Goal: Information Seeking & Learning: Learn about a topic

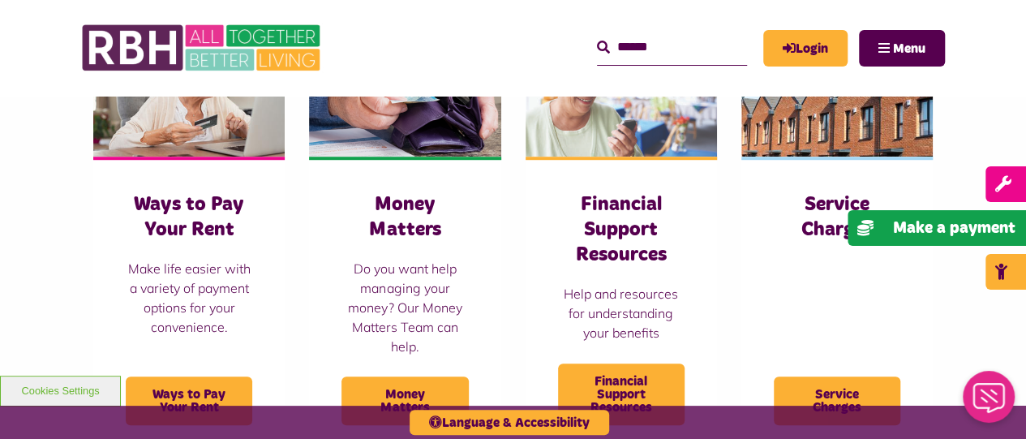
scroll to position [560, 0]
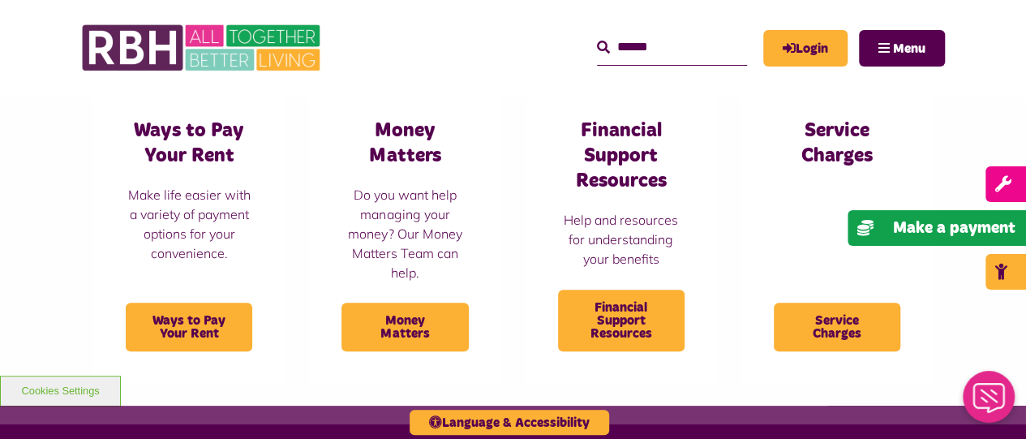
click at [1006, 214] on html "Skip to main content Enable accessibility for low vision Open the accessibility…" at bounding box center [513, 178] width 1026 height 1477
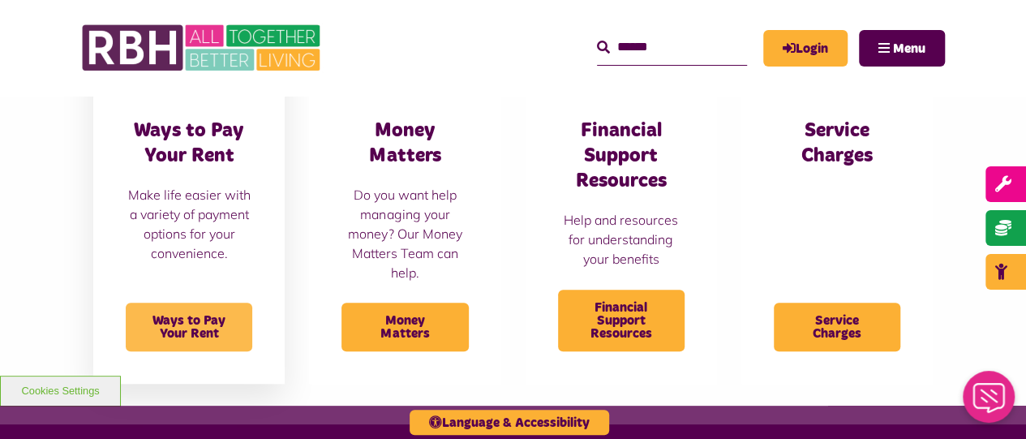
click at [227, 322] on span "Ways to Pay Your Rent" at bounding box center [189, 326] width 126 height 49
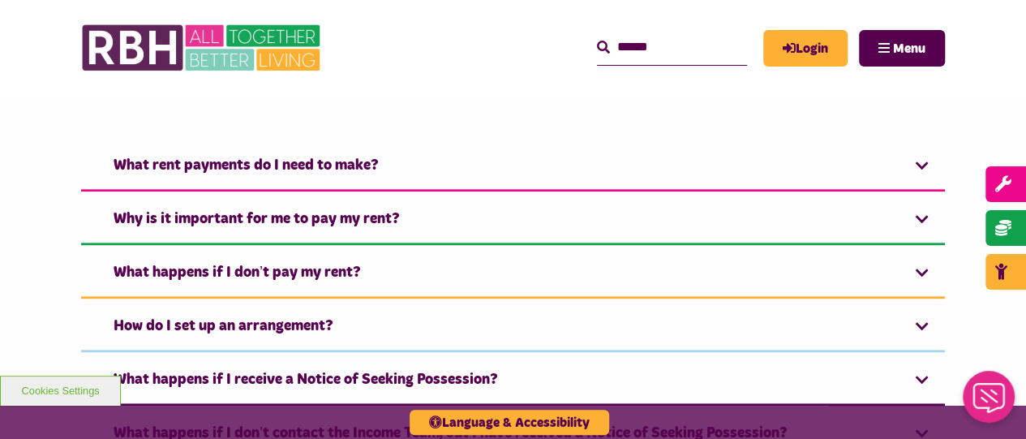
scroll to position [942, 0]
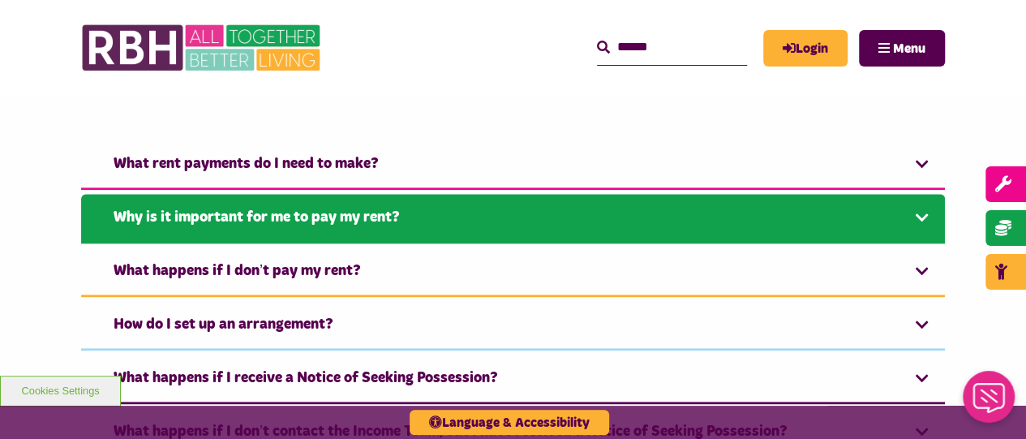
click at [927, 213] on link "Why is it important for me to pay my rent?" at bounding box center [513, 218] width 864 height 49
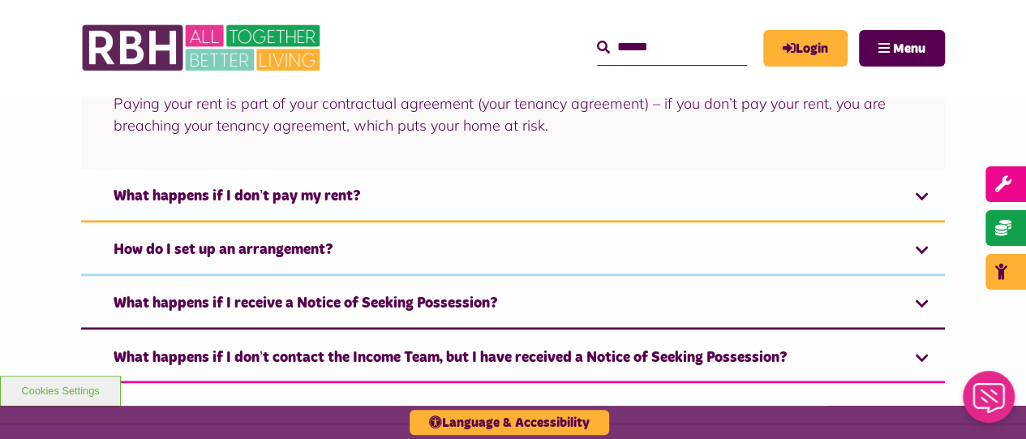
scroll to position [1200, 0]
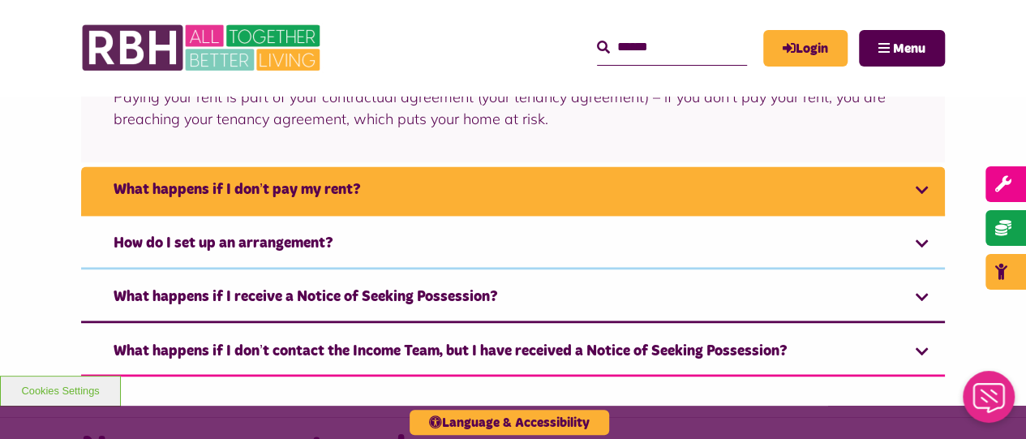
click at [928, 190] on link "What happens if I don’t pay my rent?" at bounding box center [513, 190] width 864 height 49
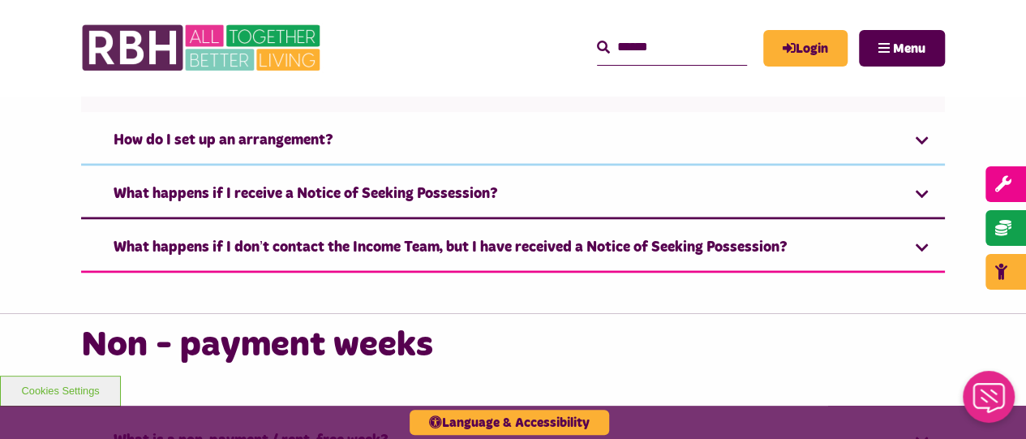
scroll to position [1417, 0]
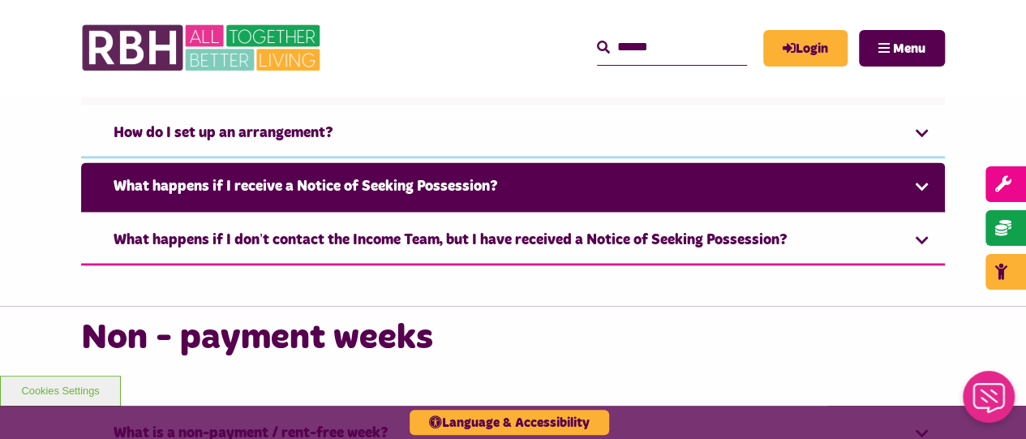
click at [922, 189] on link "What happens if I receive a Notice of Seeking Possession?" at bounding box center [513, 186] width 864 height 49
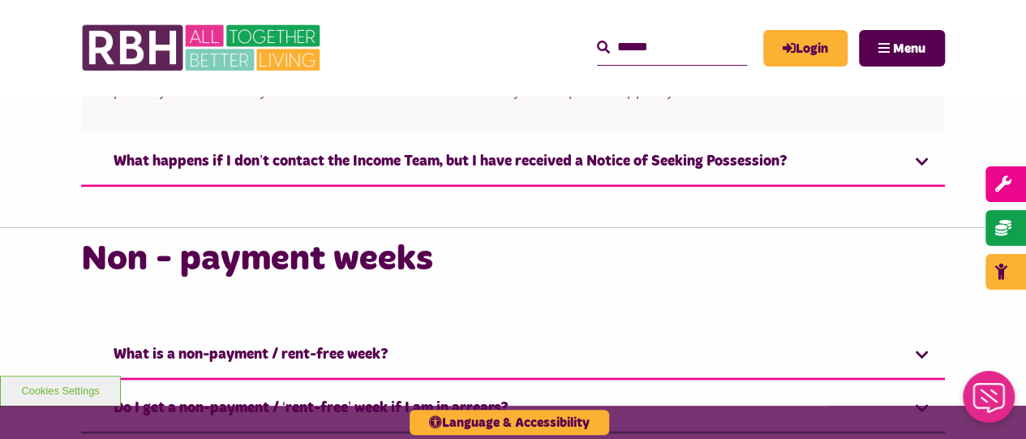
scroll to position [1487, 0]
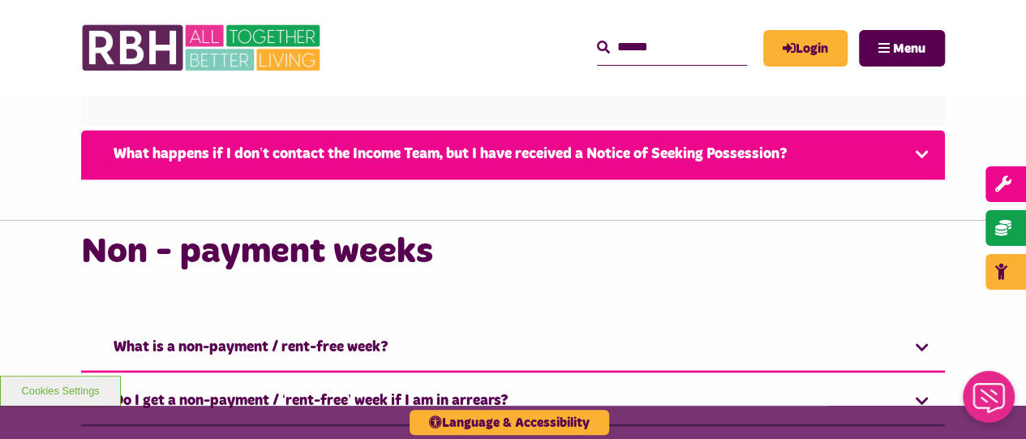
click at [924, 152] on link "What happens if I don’t contact the Income Team, but I have received a Notice o…" at bounding box center [513, 154] width 864 height 49
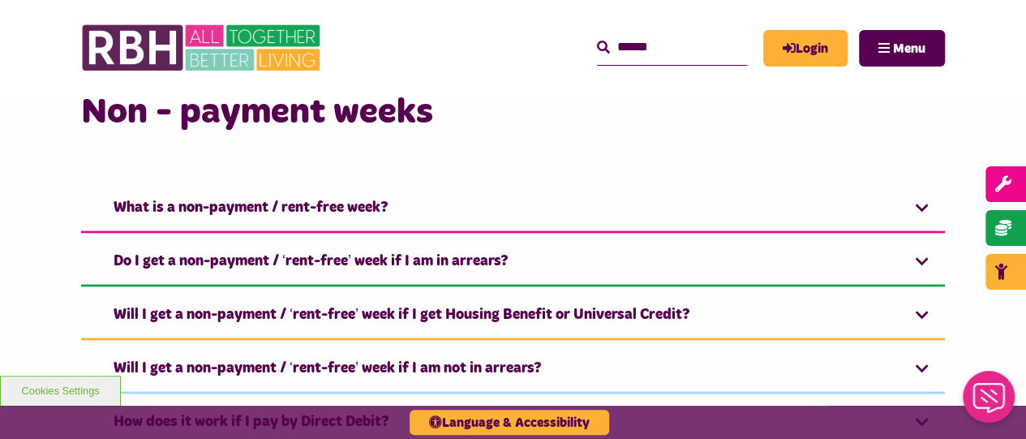
scroll to position [1561, 0]
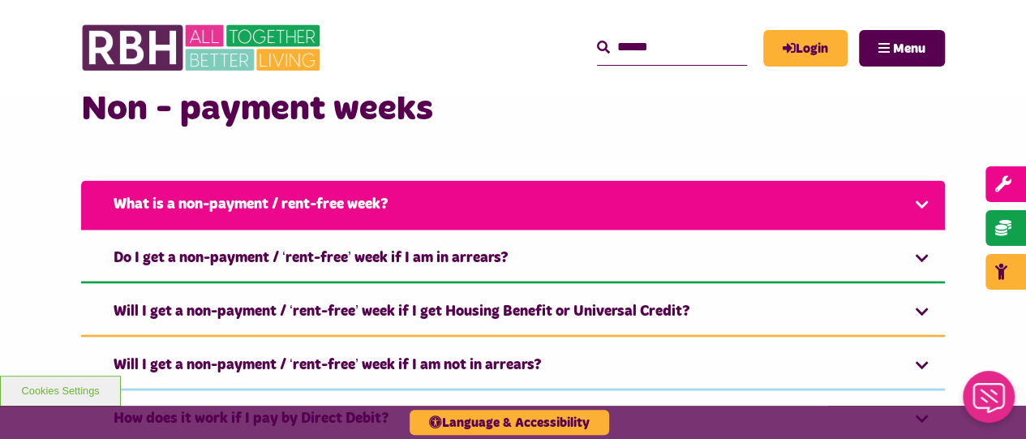
click at [921, 203] on link "What is a non-payment / rent-free week?" at bounding box center [513, 205] width 864 height 49
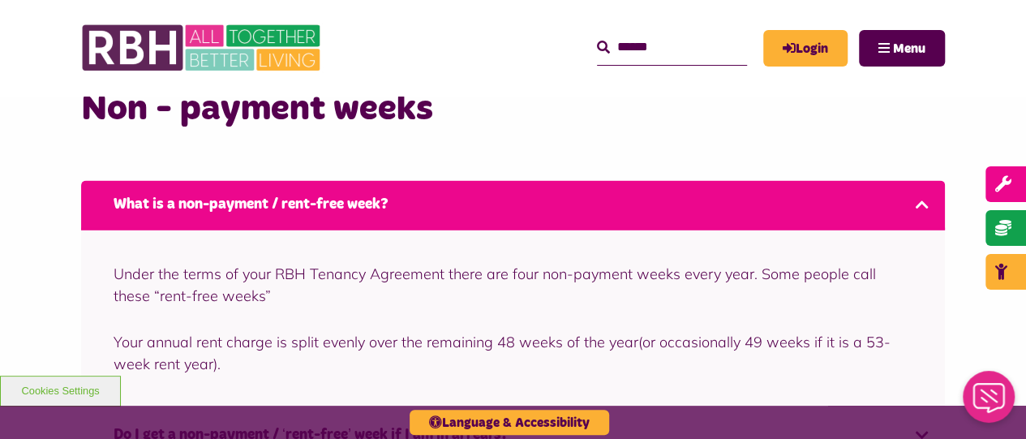
click at [923, 206] on link "What is a non-payment / rent-free week?" at bounding box center [513, 205] width 864 height 49
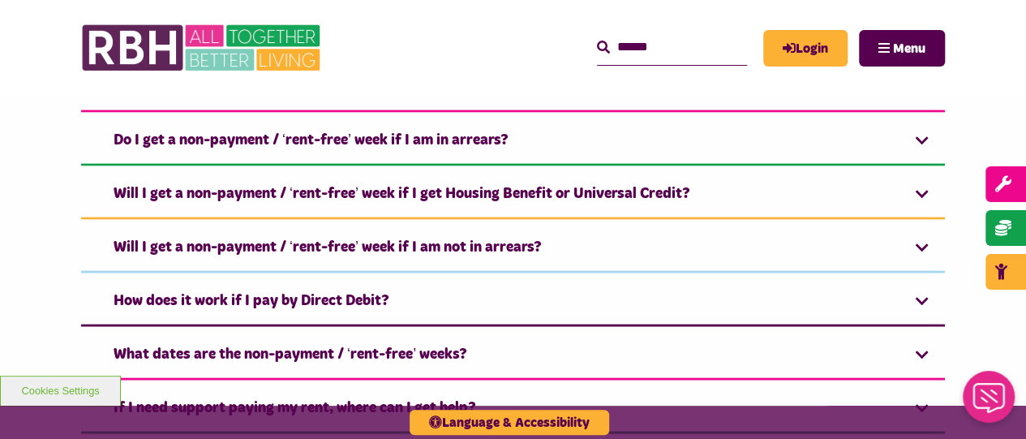
scroll to position [1682, 0]
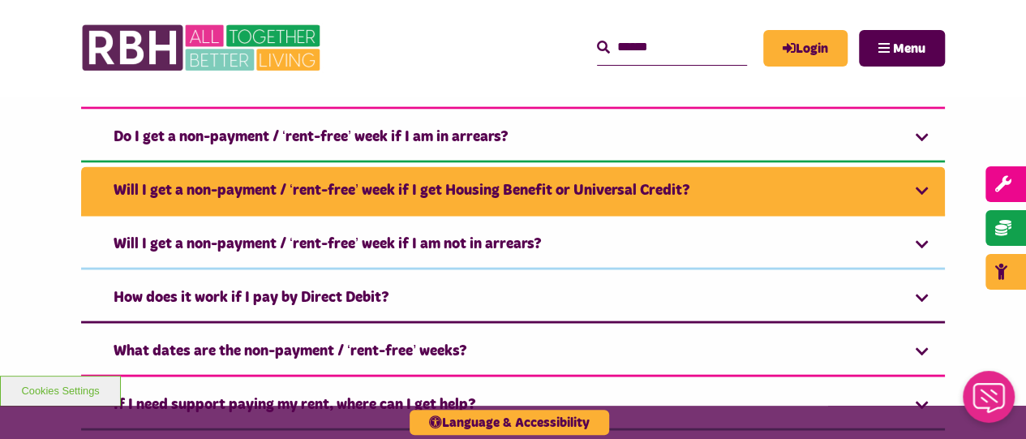
click at [918, 179] on link "Will I get a non-payment / ‘rent-free’ week if I get Housing Benefit or Univers…" at bounding box center [513, 191] width 864 height 49
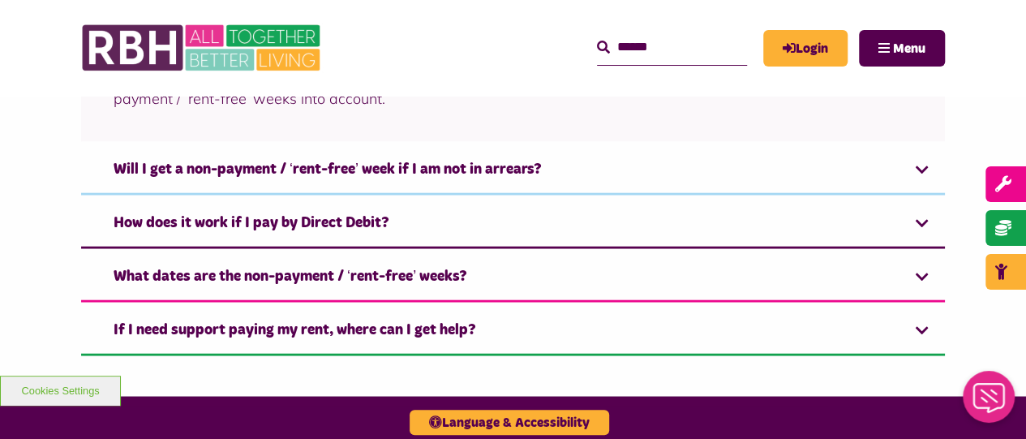
scroll to position [1880, 0]
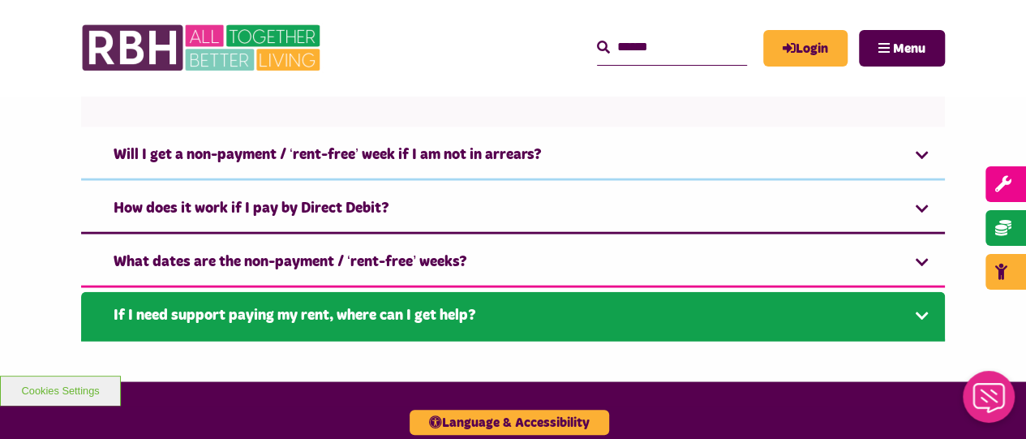
click at [922, 311] on link "If I need support paying my rent, where can I get help?" at bounding box center [513, 316] width 864 height 49
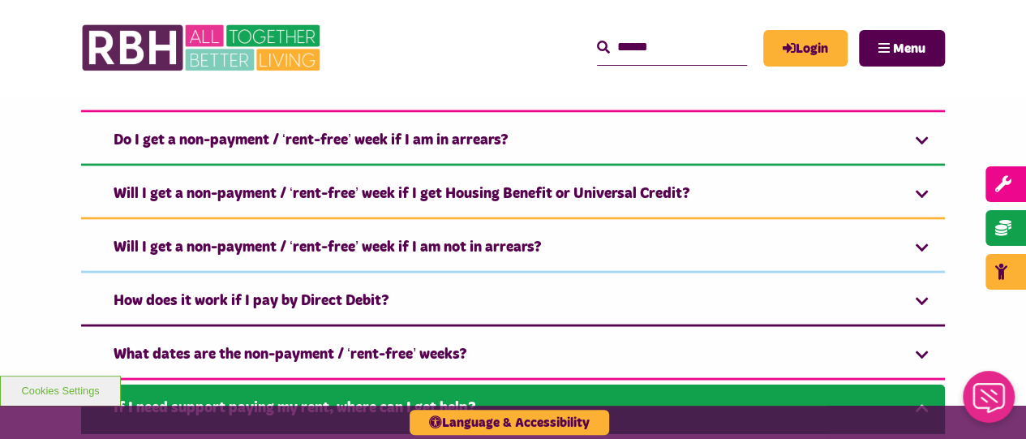
scroll to position [1667, 0]
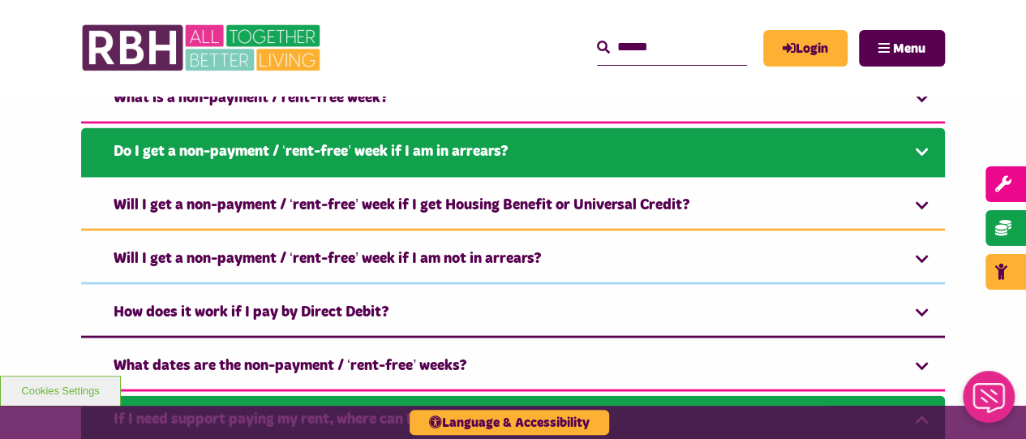
click at [920, 149] on link "Do I get a non-payment / ‘rent-free’ week if I am in arrears?" at bounding box center [513, 152] width 864 height 49
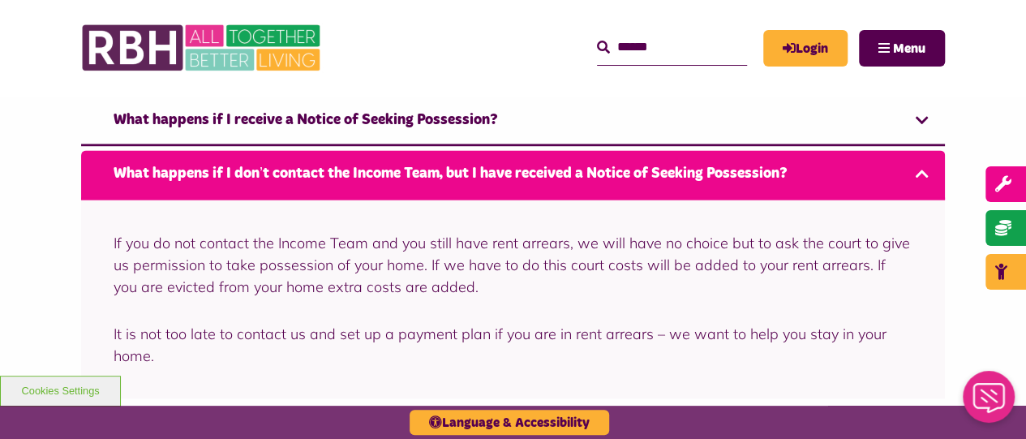
scroll to position [1203, 0]
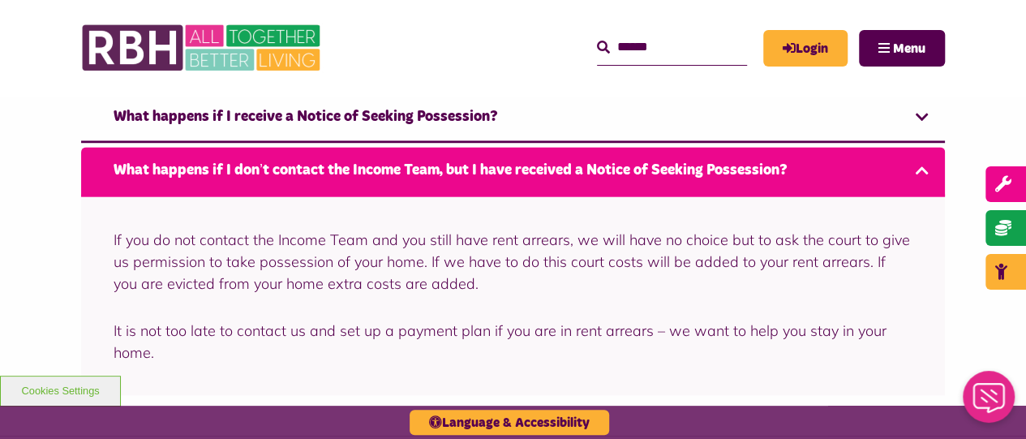
click at [924, 168] on link "What happens if I don’t contact the Income Team, but I have received a Notice o…" at bounding box center [513, 171] width 864 height 49
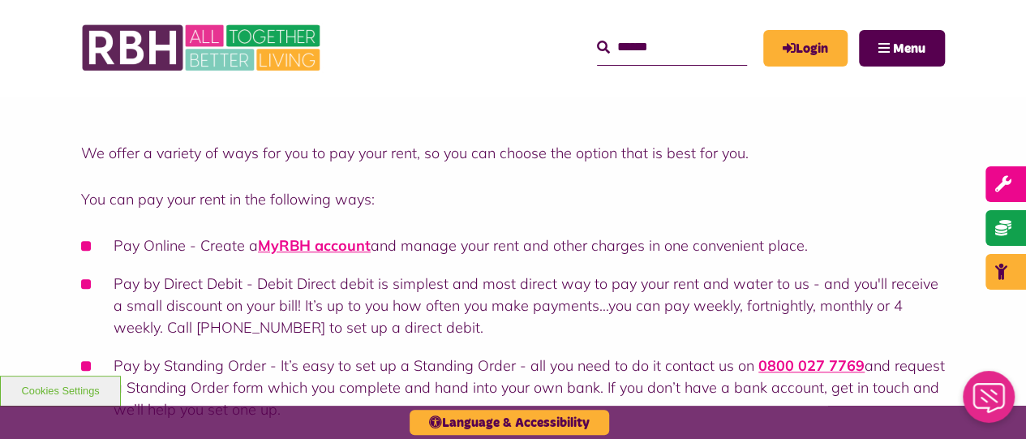
scroll to position [334, 0]
